Goal: Task Accomplishment & Management: Use online tool/utility

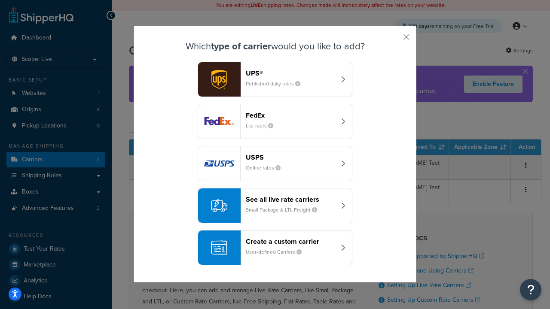
click at [275, 248] on div "Create a custom carrier User-defined Carriers" at bounding box center [291, 247] width 90 height 21
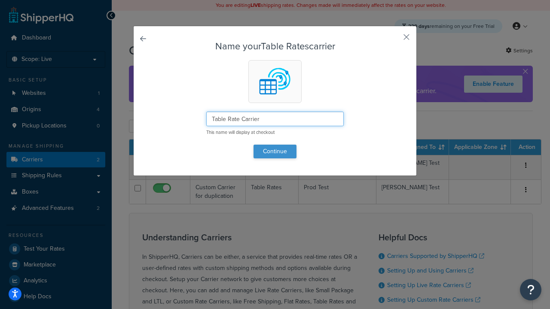
type input "Table Rate Carrier"
click at [275, 151] on button "Continue" at bounding box center [274, 152] width 43 height 14
